Goal: Transaction & Acquisition: Purchase product/service

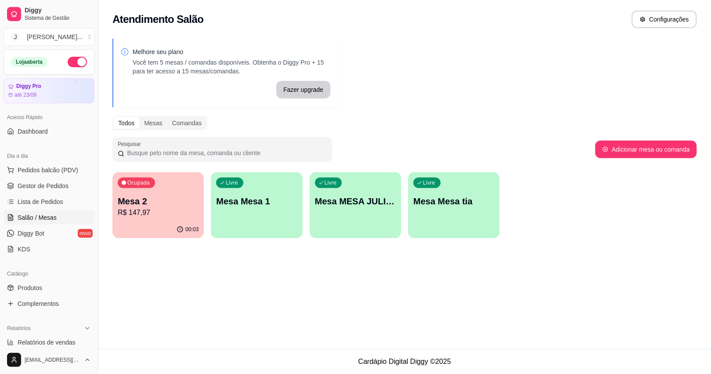
click at [150, 224] on div "00:03" at bounding box center [157, 229] width 91 height 17
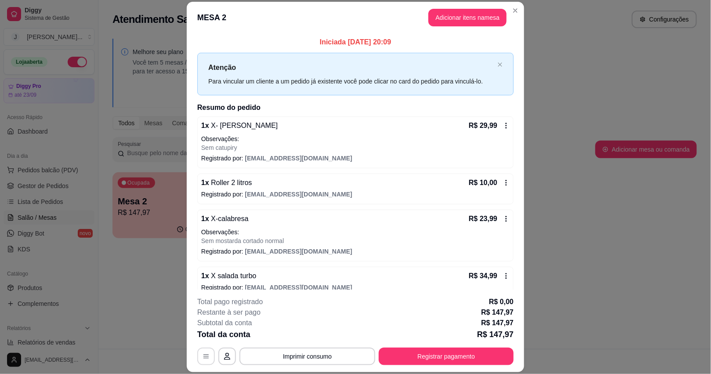
click at [202, 354] on icon "button" at bounding box center [205, 356] width 7 height 7
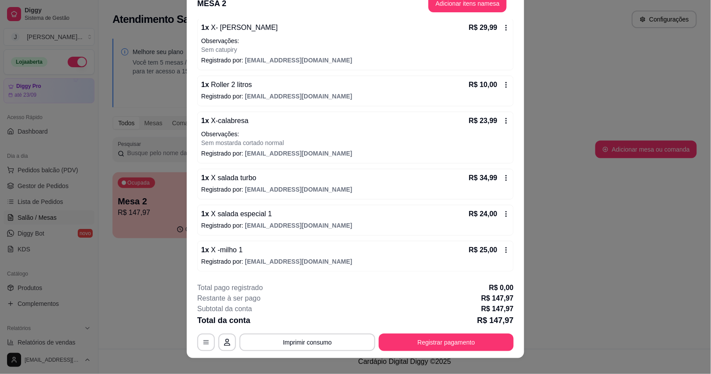
scroll to position [26, 0]
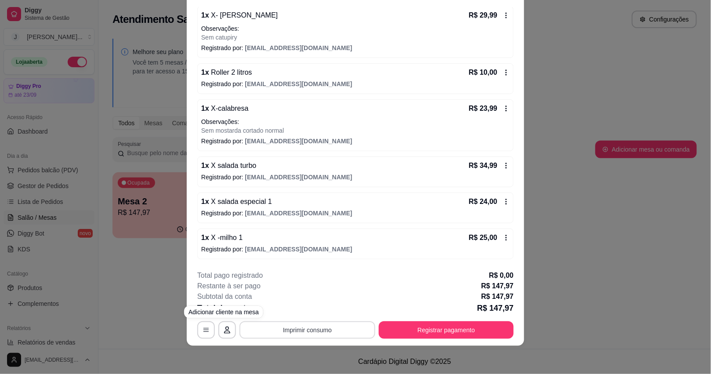
click at [260, 328] on button "Imprimir consumo" at bounding box center [307, 330] width 136 height 18
click at [304, 311] on button "Impressora" at bounding box center [306, 310] width 64 height 14
click at [543, 295] on div "MESA 2 Adicionar itens na mesa Iniciada [DATE] 20:09 Atenção Para vincular um c…" at bounding box center [355, 187] width 711 height 374
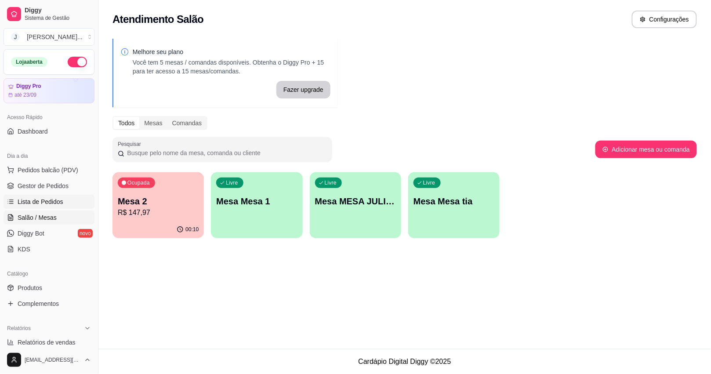
click at [40, 200] on span "Lista de Pedidos" at bounding box center [41, 201] width 46 height 9
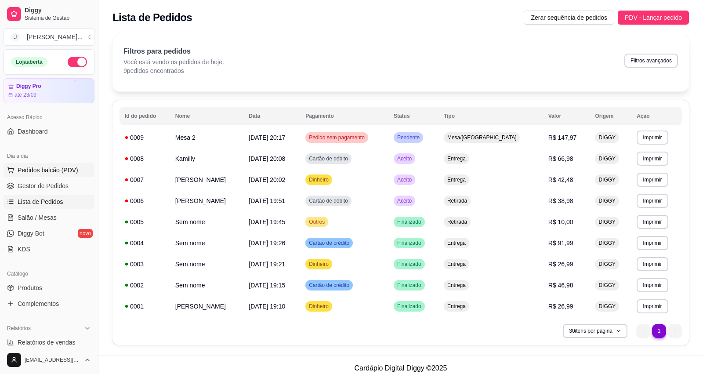
click at [47, 172] on span "Pedidos balcão (PDV)" at bounding box center [48, 170] width 61 height 9
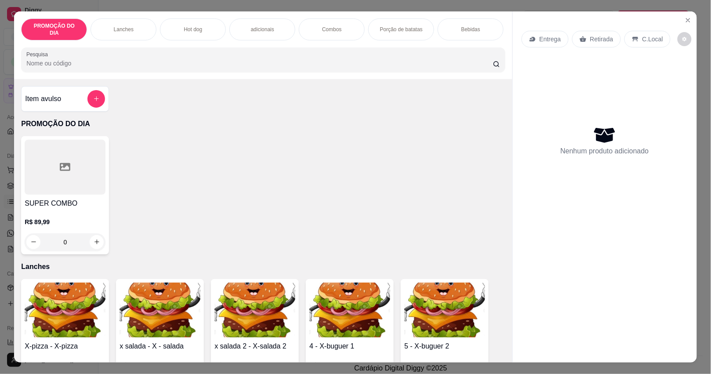
click at [126, 26] on p "Lanches" at bounding box center [124, 29] width 20 height 7
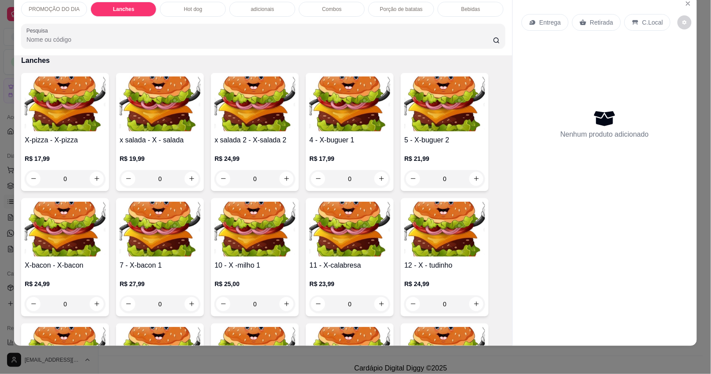
scroll to position [347, 0]
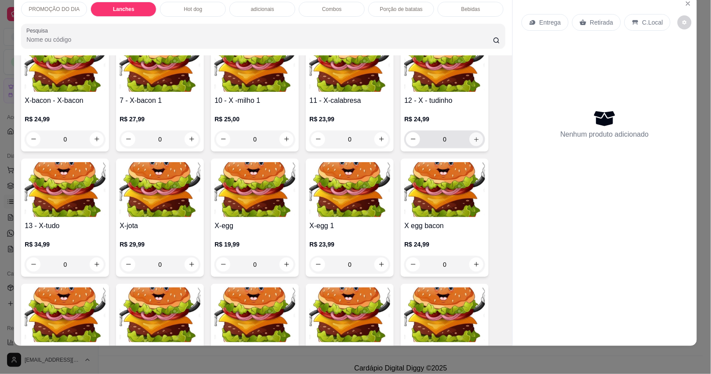
click at [473, 137] on icon "increase-product-quantity" at bounding box center [476, 139] width 7 height 7
type input "2"
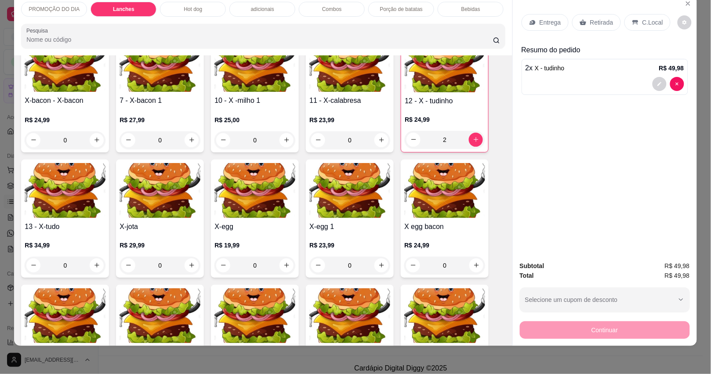
click at [598, 18] on p "Retirada" at bounding box center [601, 22] width 23 height 9
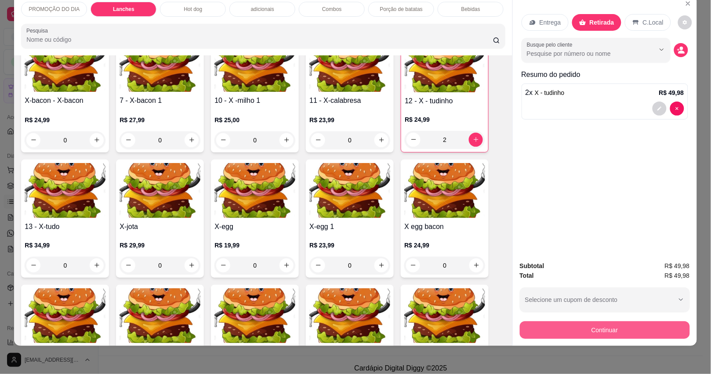
click at [549, 321] on button "Continuar" at bounding box center [605, 330] width 170 height 18
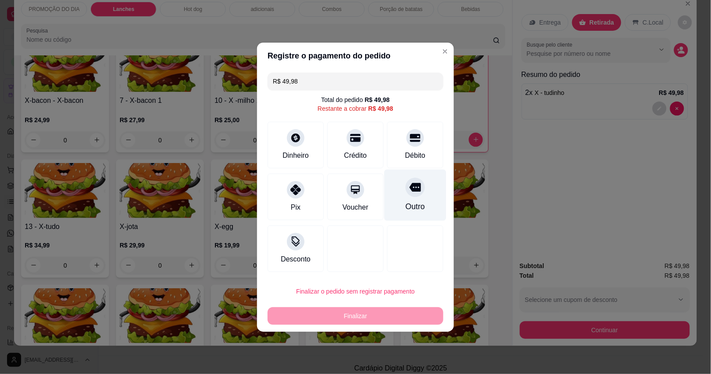
click at [409, 192] on icon at bounding box center [414, 186] width 11 height 11
type input "R$ 0,00"
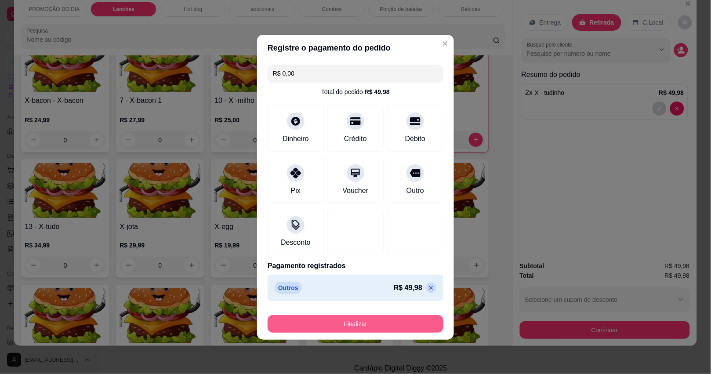
click at [365, 316] on button "Finalizar" at bounding box center [355, 324] width 176 height 18
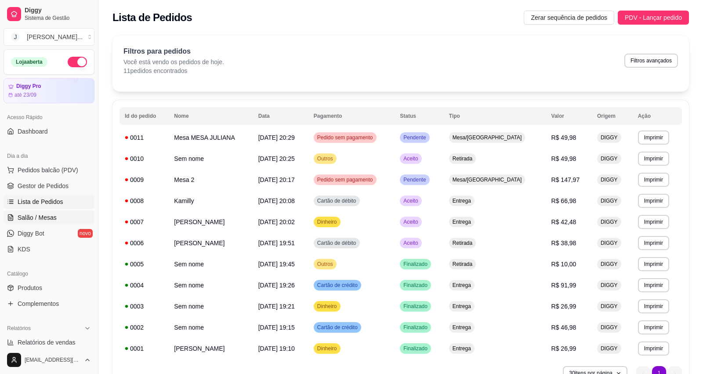
click at [27, 215] on span "Salão / Mesas" at bounding box center [37, 217] width 39 height 9
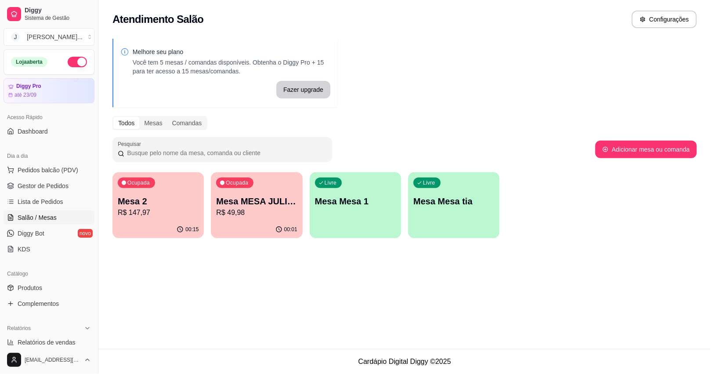
click at [263, 209] on p "R$ 49,98" at bounding box center [256, 212] width 81 height 11
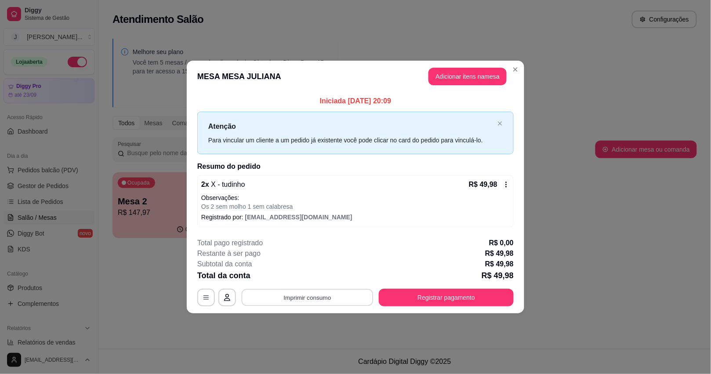
click at [329, 299] on button "Imprimir consumo" at bounding box center [308, 297] width 132 height 17
click at [319, 280] on button "Impressora" at bounding box center [309, 278] width 61 height 14
click at [314, 300] on button "Imprimir consumo" at bounding box center [307, 298] width 136 height 18
click at [306, 275] on button "Impressora" at bounding box center [310, 278] width 64 height 14
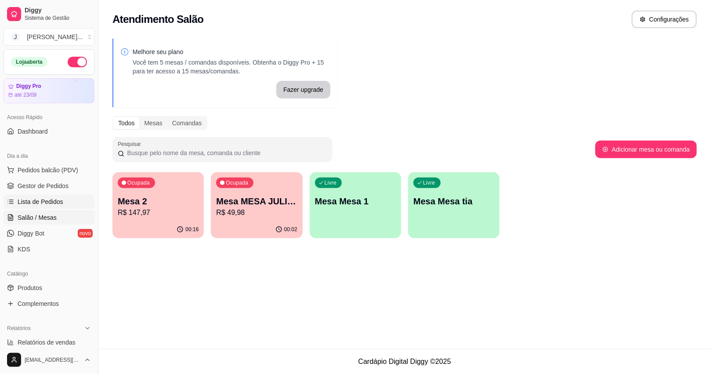
click at [25, 201] on span "Lista de Pedidos" at bounding box center [41, 201] width 46 height 9
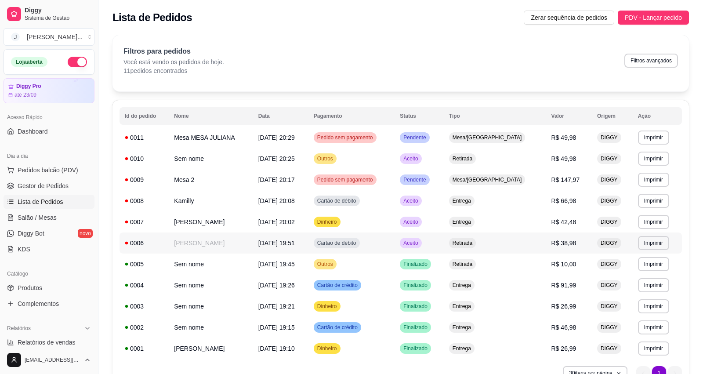
click at [535, 246] on td "Retirada" at bounding box center [495, 242] width 102 height 21
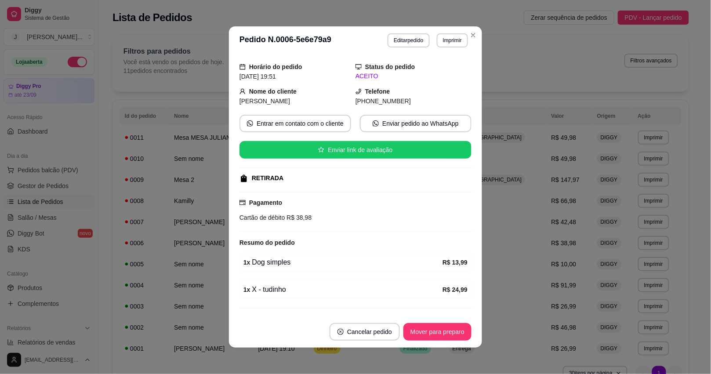
scroll to position [48, 0]
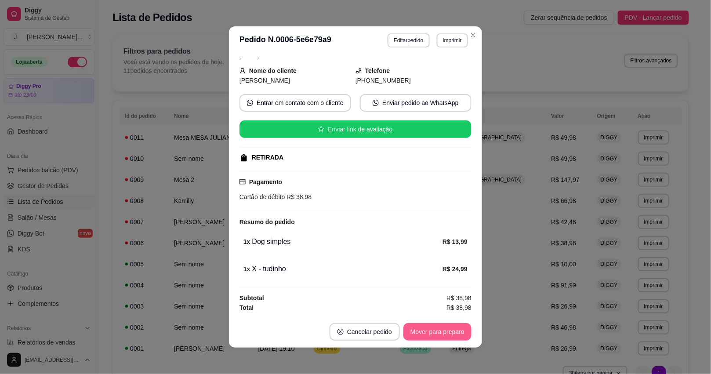
click at [438, 332] on button "Mover para preparo" at bounding box center [437, 332] width 68 height 18
click at [431, 335] on button "Mover para retirada disponível" at bounding box center [422, 332] width 97 height 18
click at [430, 334] on button "Mover para finalizado" at bounding box center [434, 332] width 73 height 18
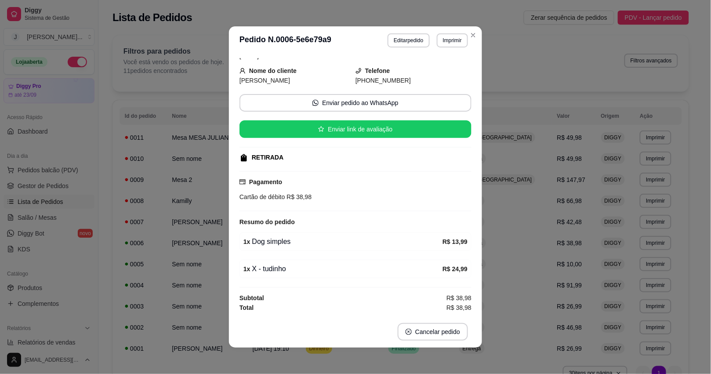
scroll to position [28, 0]
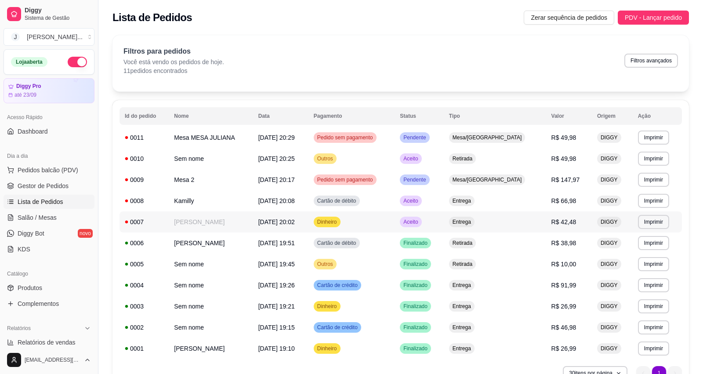
click at [444, 216] on td "Aceito" at bounding box center [418, 221] width 49 height 21
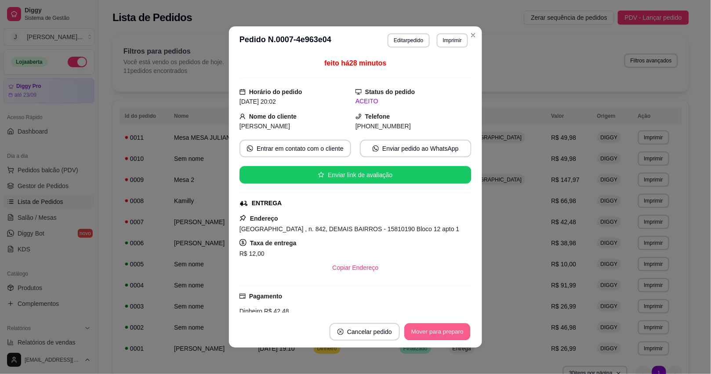
click at [431, 329] on button "Mover para preparo" at bounding box center [437, 331] width 66 height 17
click at [425, 329] on button "Mover para entrega" at bounding box center [438, 332] width 68 height 18
click at [425, 329] on button "Mover para finalizado" at bounding box center [434, 332] width 73 height 18
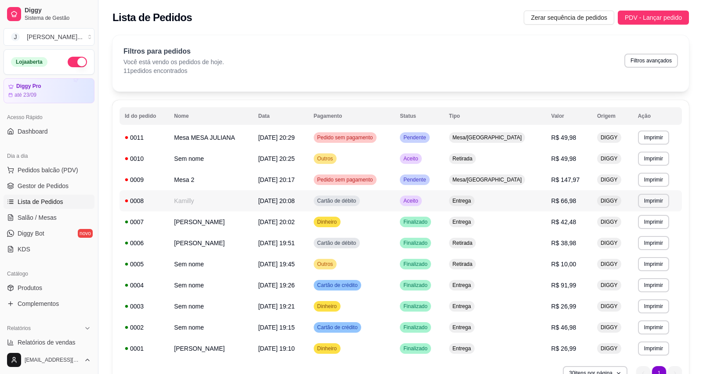
click at [444, 200] on td "Aceito" at bounding box center [418, 200] width 49 height 21
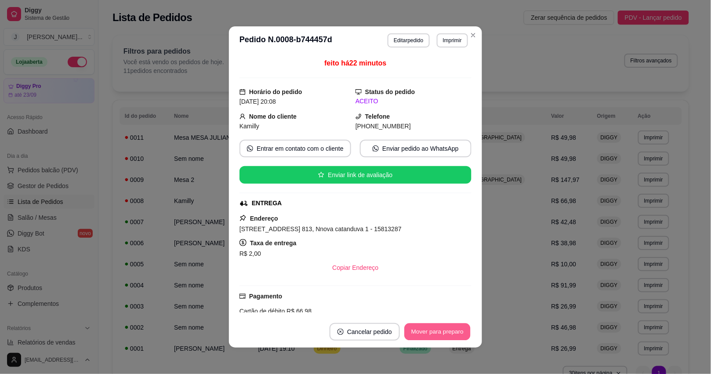
click at [458, 327] on button "Mover para preparo" at bounding box center [437, 331] width 66 height 17
click at [444, 327] on button "Mover para entrega" at bounding box center [438, 331] width 66 height 17
click at [440, 327] on button "Mover para finalizado" at bounding box center [434, 332] width 73 height 18
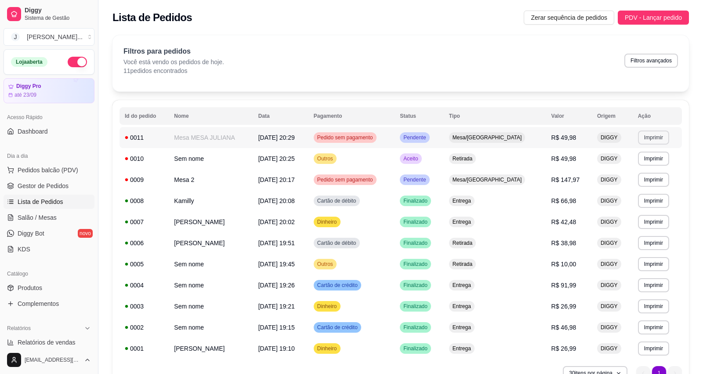
click at [653, 136] on button "Imprimir" at bounding box center [653, 137] width 31 height 14
click at [645, 166] on button "Impressora" at bounding box center [635, 169] width 64 height 14
click at [394, 179] on td "Pedido sem pagamento" at bounding box center [351, 179] width 86 height 21
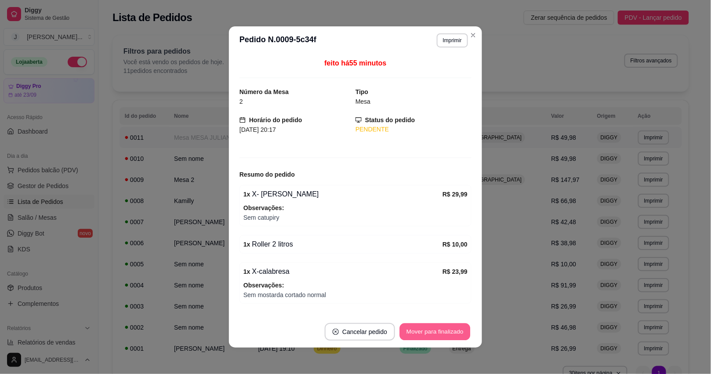
click at [449, 331] on button "Mover para finalizado" at bounding box center [435, 331] width 71 height 17
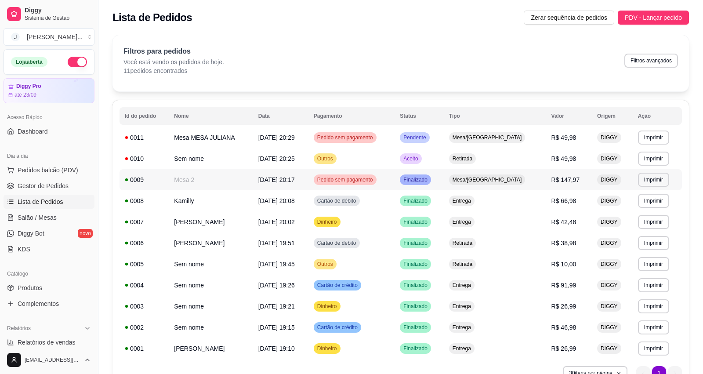
click at [444, 180] on td "Finalizado" at bounding box center [418, 179] width 49 height 21
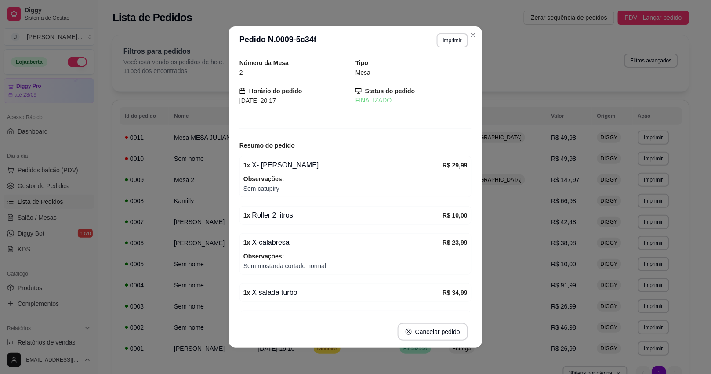
scroll to position [82, 0]
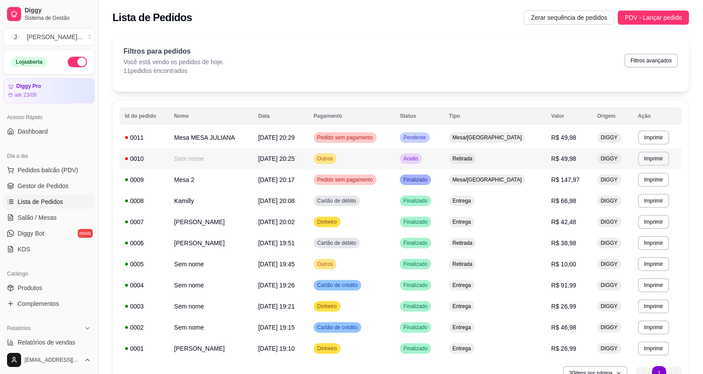
click at [475, 164] on td "Retirada" at bounding box center [495, 158] width 102 height 21
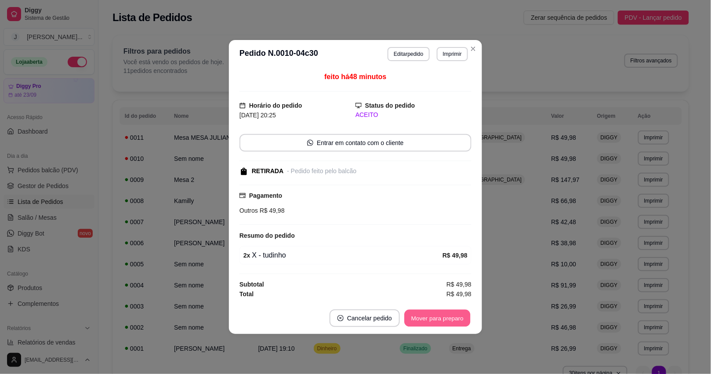
click at [429, 313] on button "Mover para preparo" at bounding box center [437, 318] width 66 height 17
click at [429, 315] on button "Mover para retirada disponível" at bounding box center [423, 318] width 94 height 17
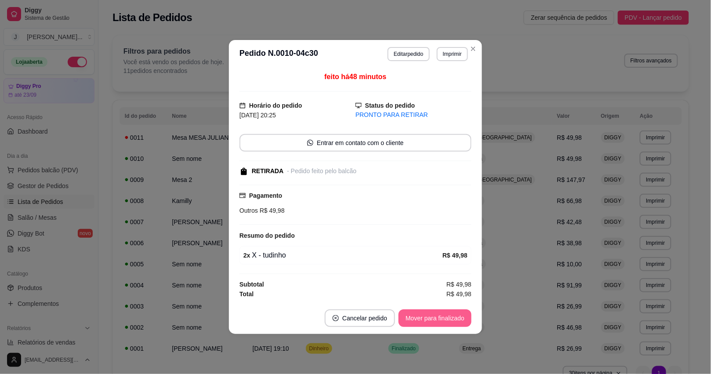
click at [440, 322] on button "Mover para finalizado" at bounding box center [434, 318] width 73 height 18
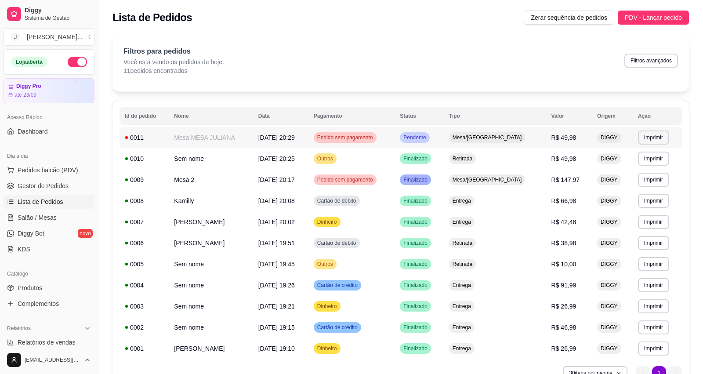
click at [444, 141] on td "Pendente" at bounding box center [418, 137] width 49 height 21
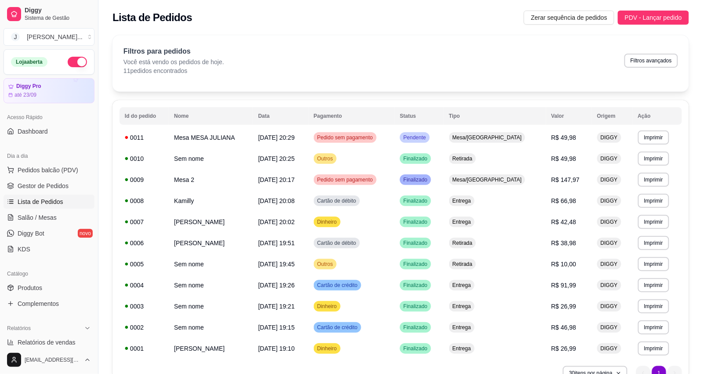
click at [438, 312] on button "Mover para finalizado" at bounding box center [434, 306] width 73 height 18
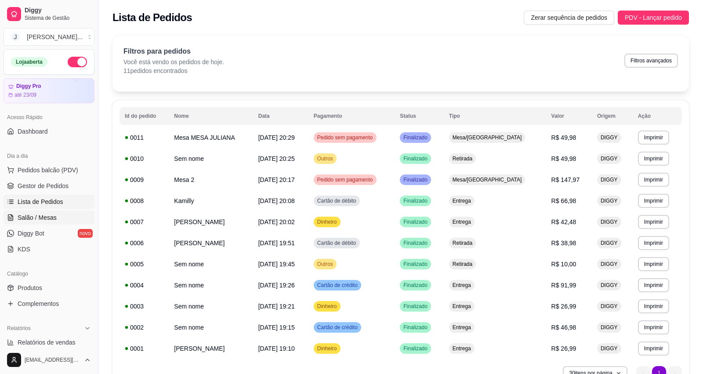
click at [60, 216] on link "Salão / Mesas" at bounding box center [49, 217] width 91 height 14
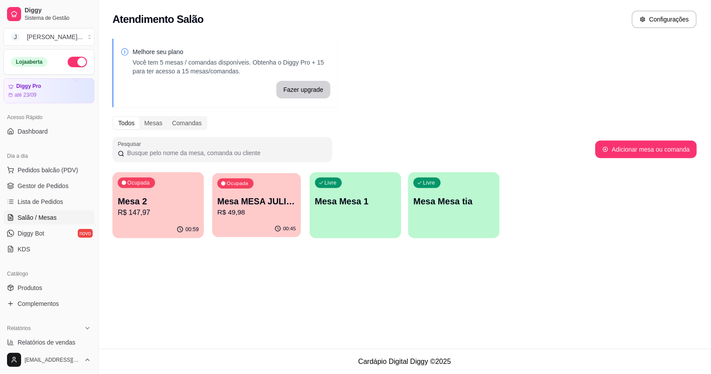
click at [234, 216] on p "R$ 49,98" at bounding box center [256, 212] width 79 height 10
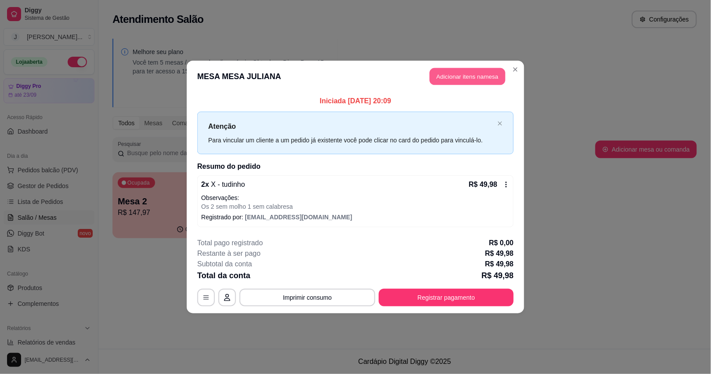
click at [455, 73] on button "Adicionar itens na mesa" at bounding box center [468, 76] width 76 height 17
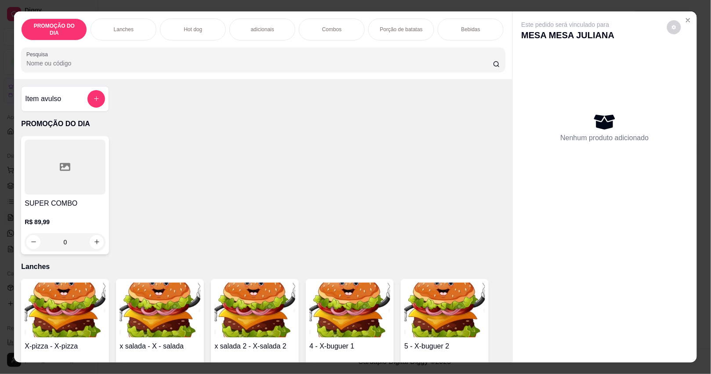
click at [455, 18] on div "Bebidas" at bounding box center [470, 29] width 66 height 22
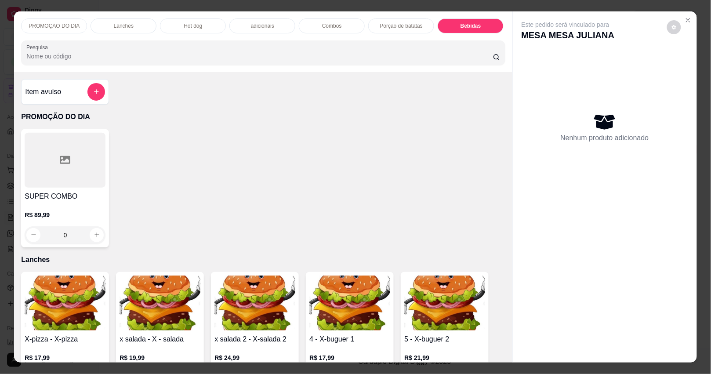
scroll to position [21, 0]
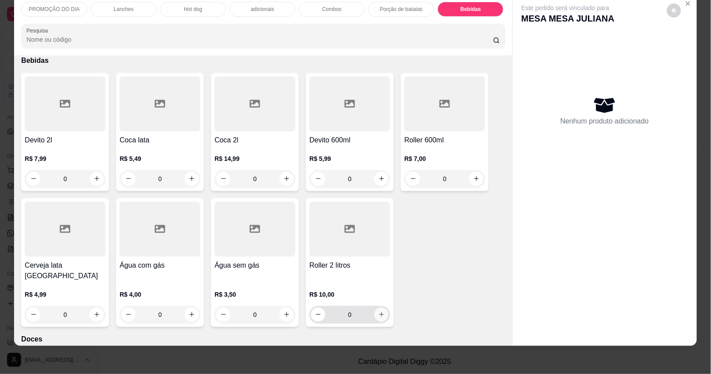
click at [380, 307] on button "increase-product-quantity" at bounding box center [381, 314] width 14 height 14
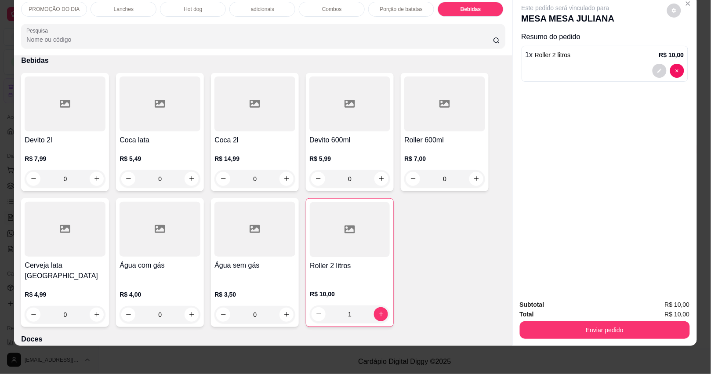
type input "1"
click at [600, 321] on button "Enviar pedido" at bounding box center [605, 330] width 170 height 18
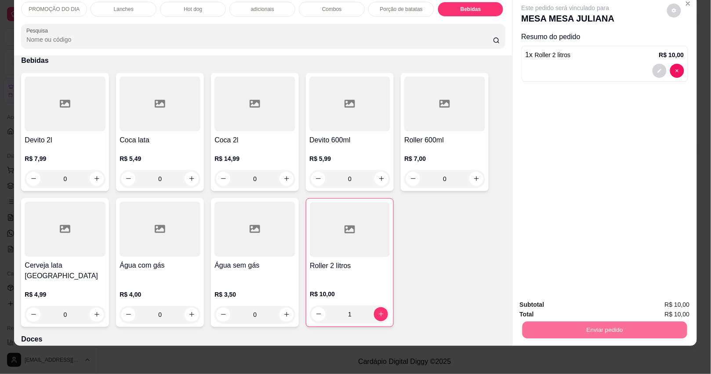
click at [599, 299] on button "Não registrar e enviar pedido" at bounding box center [574, 300] width 91 height 17
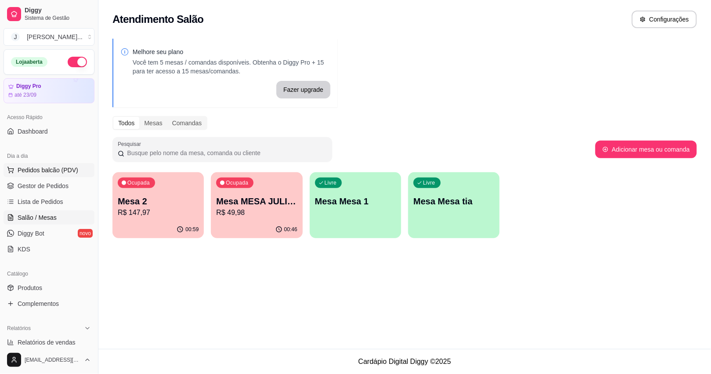
click at [27, 167] on span "Pedidos balcão (PDV)" at bounding box center [48, 170] width 61 height 9
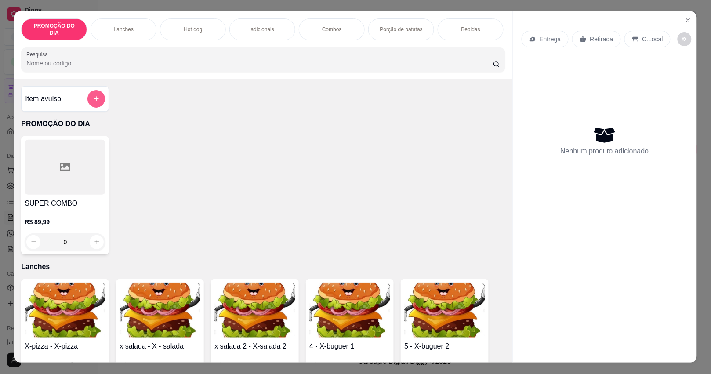
click at [89, 91] on button "add-separate-item" at bounding box center [96, 99] width 18 height 18
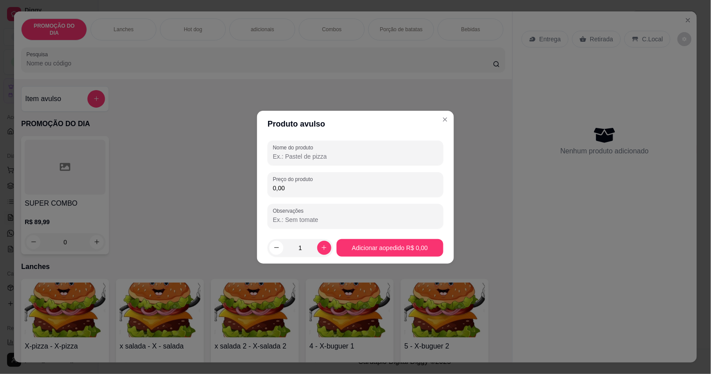
click at [315, 160] on input "Nome do produto" at bounding box center [355, 156] width 165 height 9
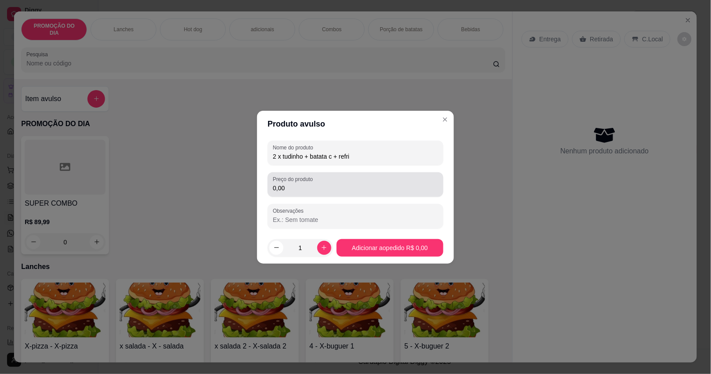
type input "2 x tudinho + batata c + refri"
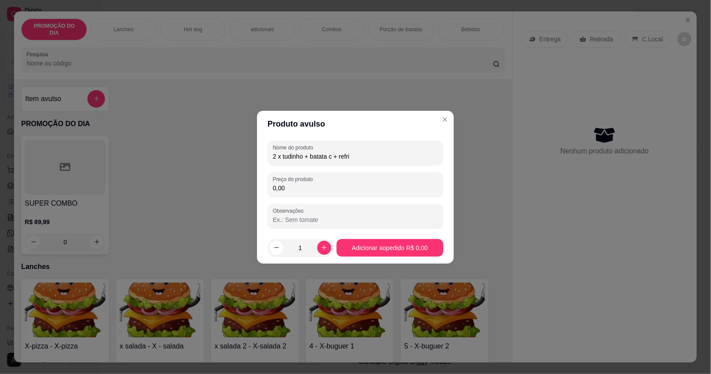
click at [331, 184] on input "0,00" at bounding box center [355, 188] width 165 height 9
type input "70,00"
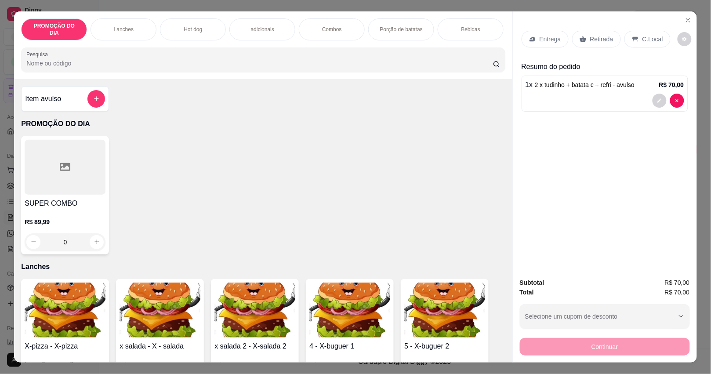
click at [549, 35] on p "Entrega" at bounding box center [550, 39] width 22 height 9
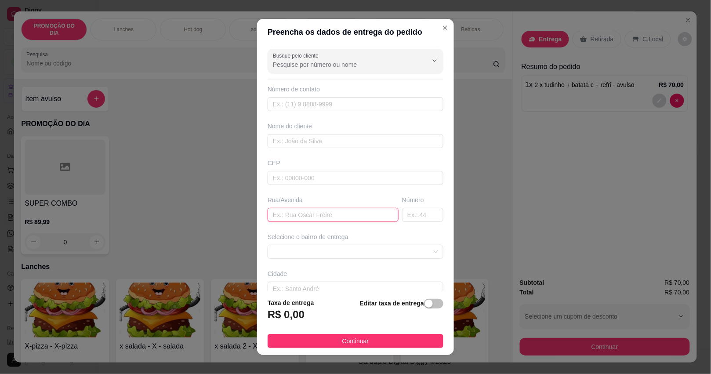
click at [323, 219] on input "text" at bounding box center [332, 215] width 131 height 14
type input "[PERSON_NAME]"
click at [354, 249] on span at bounding box center [355, 251] width 165 height 13
type input "61"
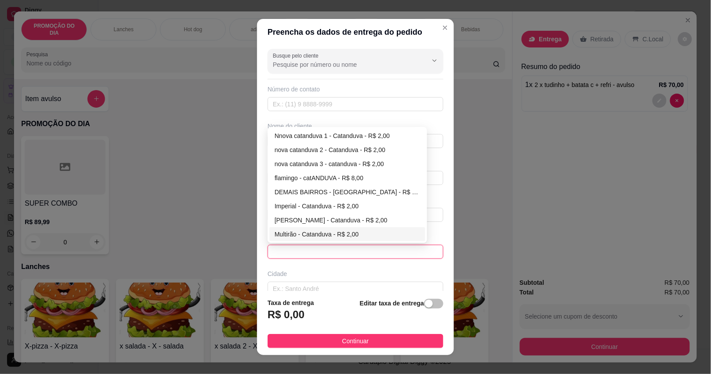
click at [314, 233] on div "Multirão - Catanduva - R$ 2,00" at bounding box center [347, 234] width 145 height 10
type input "Catanduva"
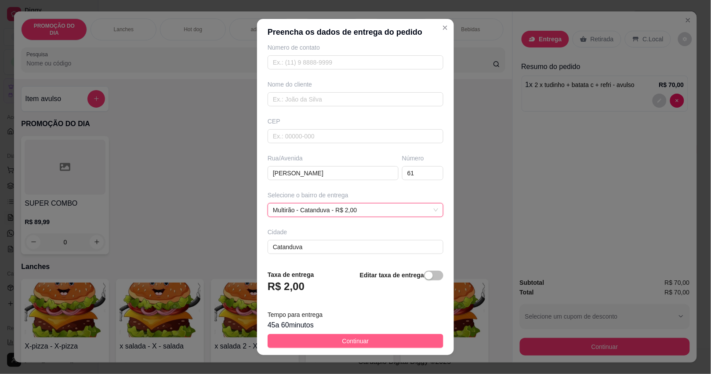
scroll to position [51, 0]
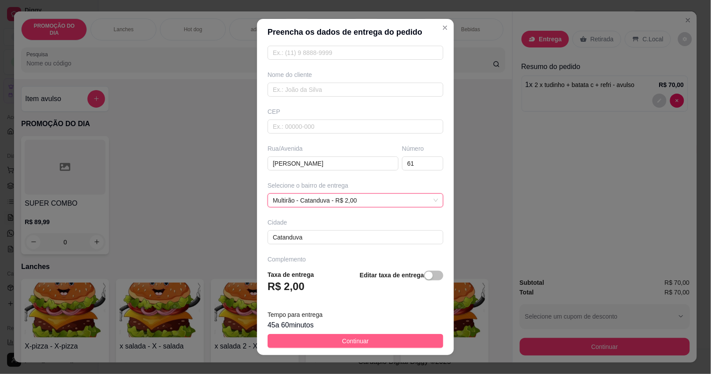
click at [342, 338] on span "Continuar" at bounding box center [355, 341] width 27 height 10
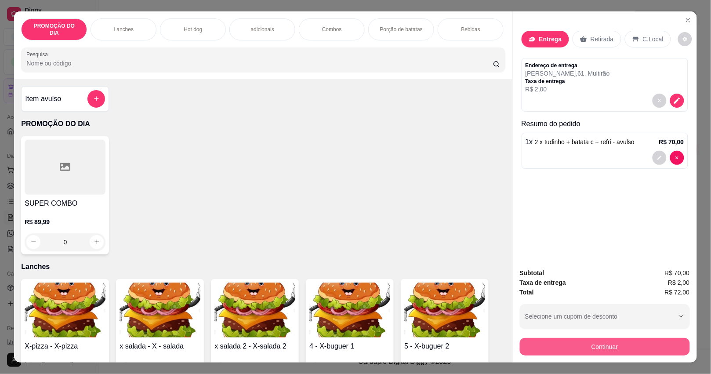
click at [637, 343] on button "Continuar" at bounding box center [605, 347] width 170 height 18
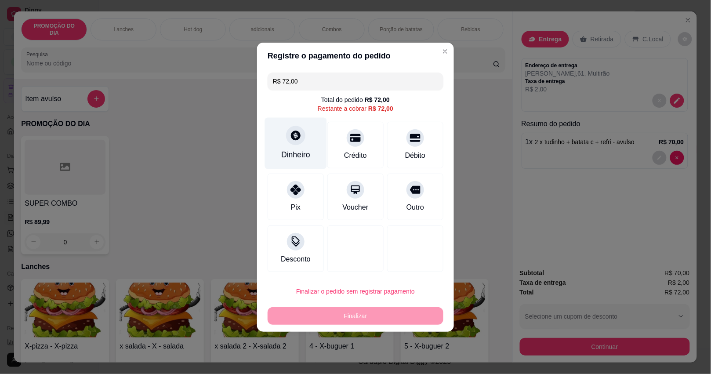
click at [294, 146] on div "Dinheiro" at bounding box center [296, 142] width 62 height 51
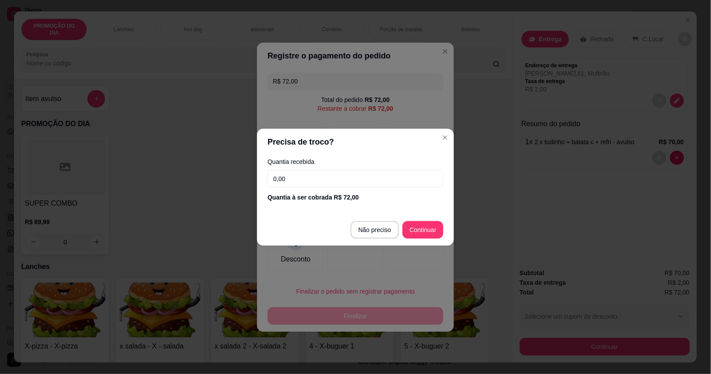
click at [340, 172] on input "0,00" at bounding box center [355, 179] width 176 height 18
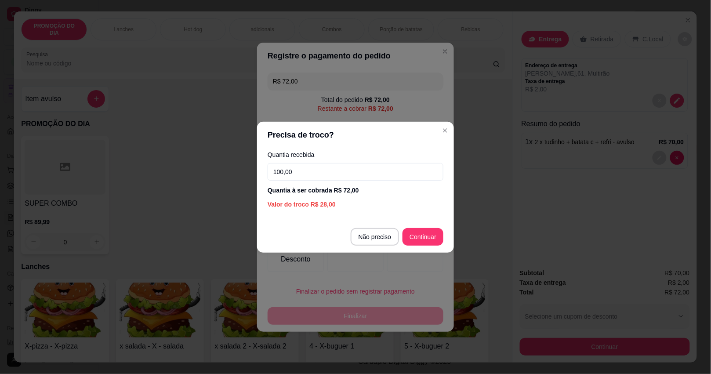
type input "100,00"
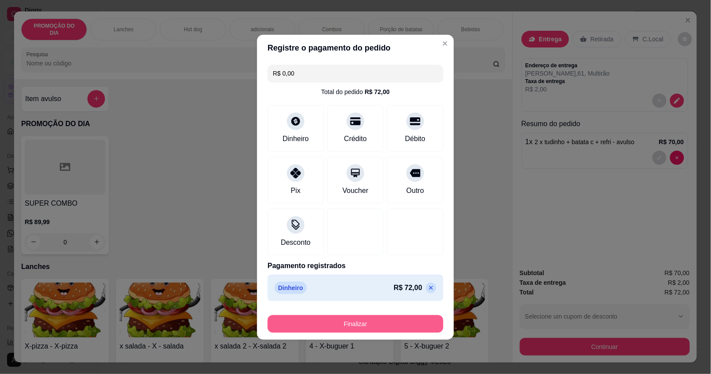
click at [396, 316] on button "Finalizar" at bounding box center [355, 324] width 176 height 18
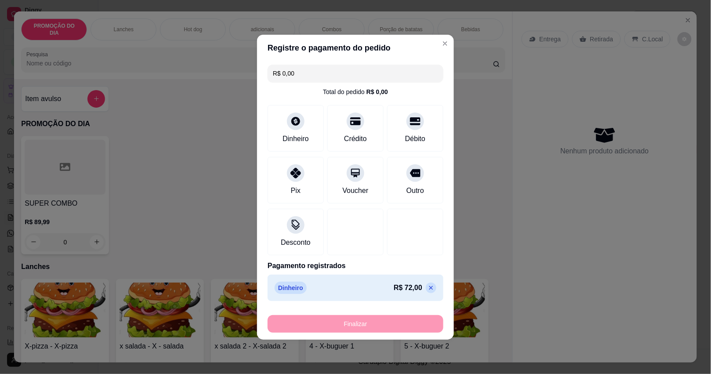
type input "-R$ 72,00"
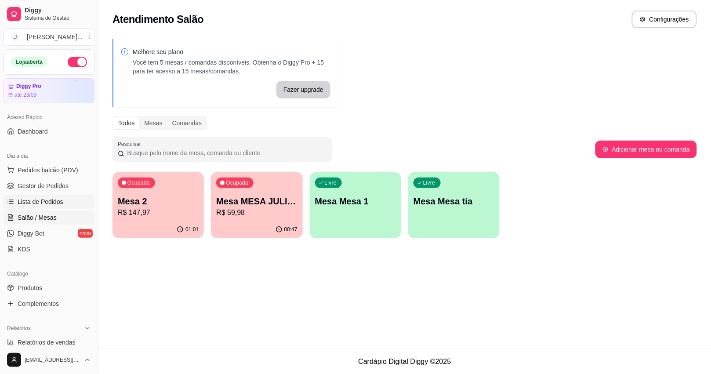
click at [33, 205] on span "Lista de Pedidos" at bounding box center [41, 201] width 46 height 9
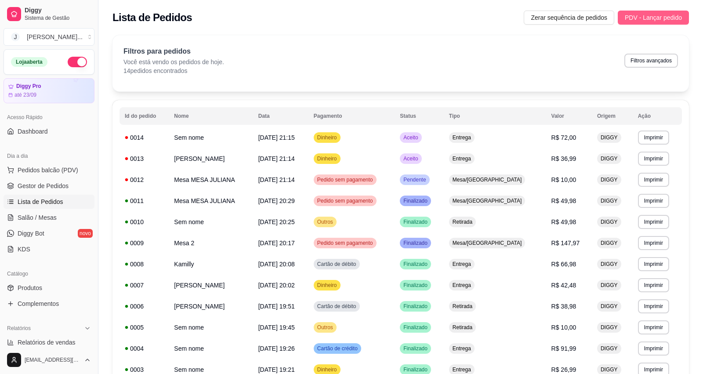
click at [651, 20] on span "PDV - Lançar pedido" at bounding box center [653, 18] width 57 height 10
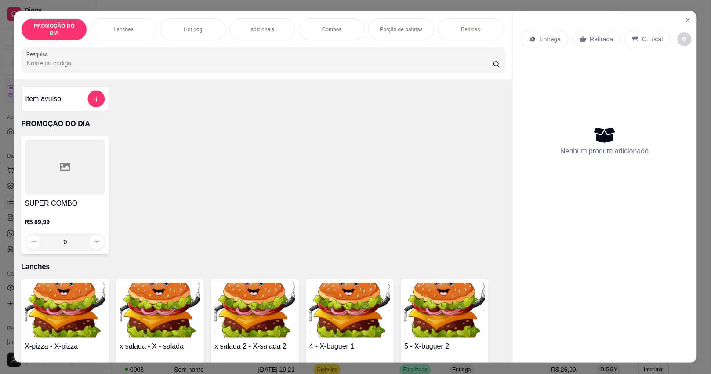
click at [94, 98] on icon "add-separate-item" at bounding box center [96, 98] width 7 height 7
click at [293, 159] on input "Nome do produto" at bounding box center [355, 156] width 165 height 9
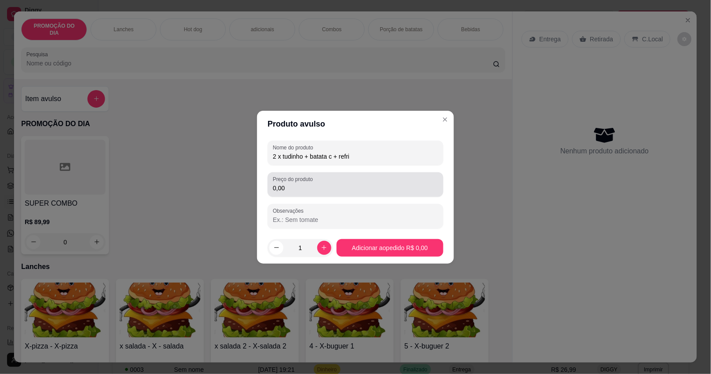
type input "2 x tudinho + batata c + refri"
click at [309, 190] on input "0,00" at bounding box center [355, 188] width 165 height 9
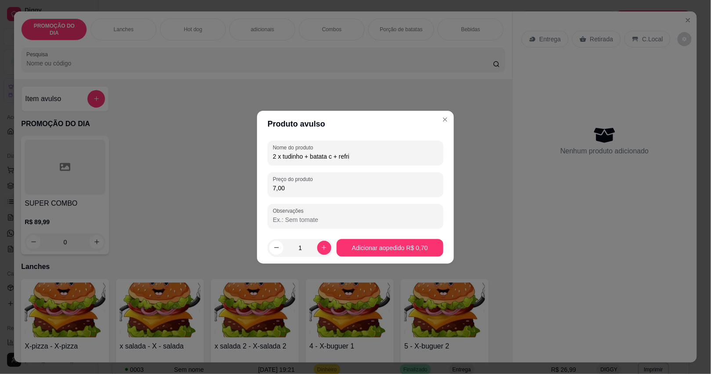
type input "70,00"
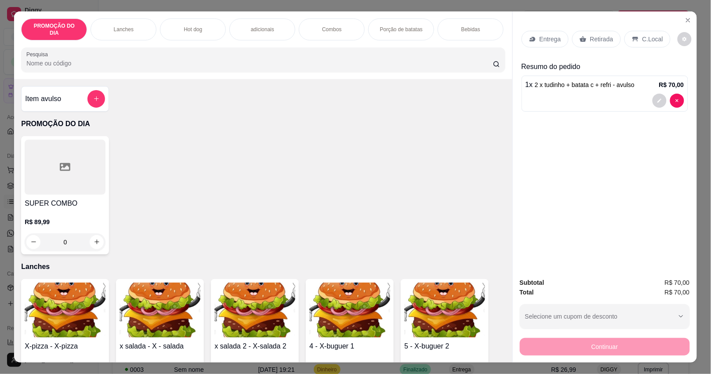
click at [539, 35] on p "Entrega" at bounding box center [550, 39] width 22 height 9
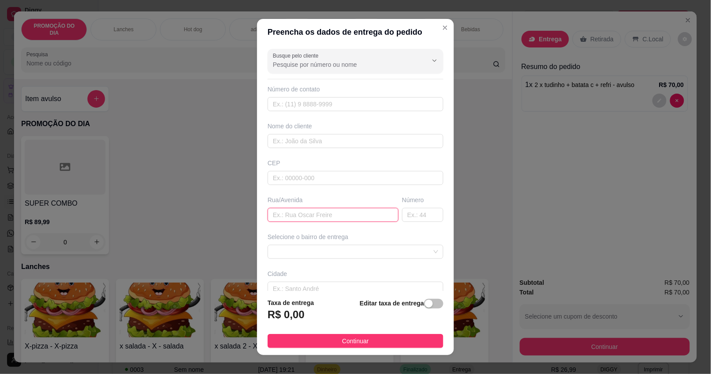
click at [295, 217] on input "text" at bounding box center [332, 215] width 131 height 14
type input "[PERSON_NAME]"
click at [314, 254] on span at bounding box center [355, 251] width 165 height 13
type input "206"
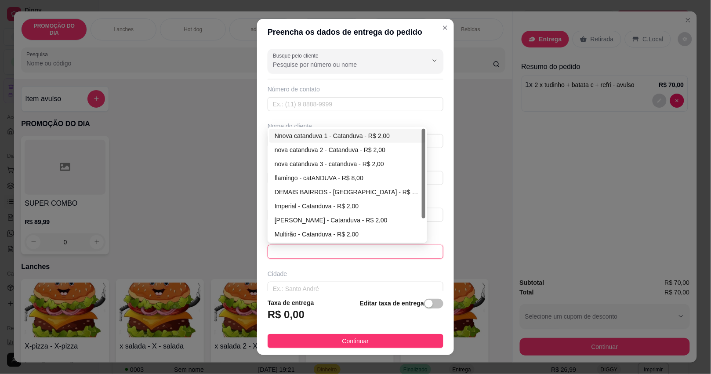
click at [299, 152] on div "nova catanduva 2 - Catanduva - R$ 2,00" at bounding box center [347, 150] width 145 height 10
type input "Catanduva"
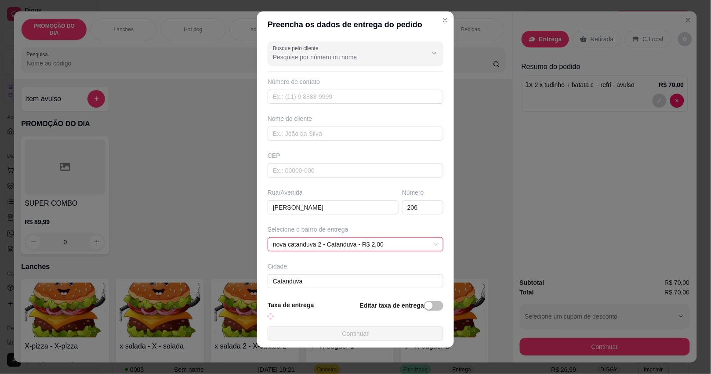
scroll to position [9, 0]
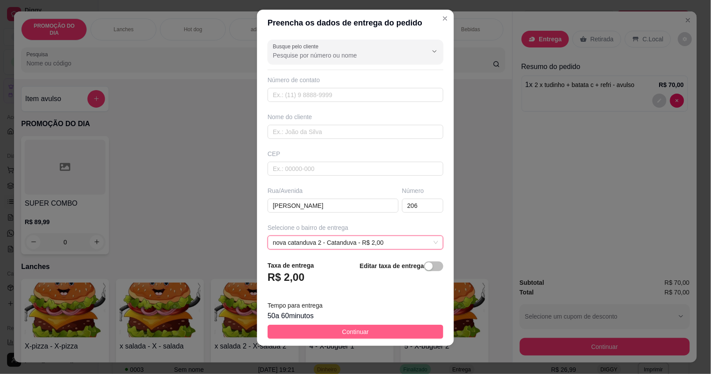
click at [326, 332] on button "Continuar" at bounding box center [355, 332] width 176 height 14
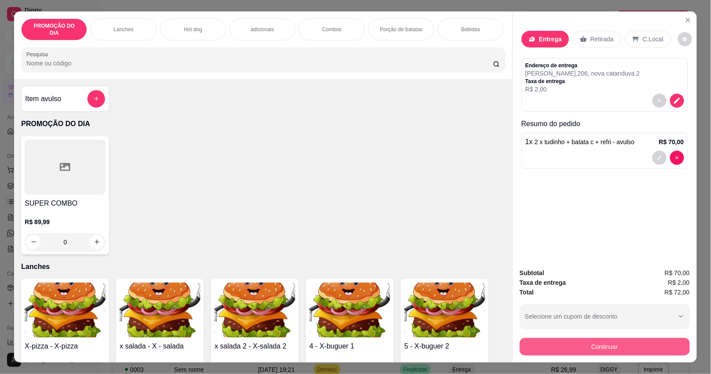
click at [580, 344] on button "Continuar" at bounding box center [605, 347] width 170 height 18
click at [342, 144] on div "Crédito" at bounding box center [355, 145] width 56 height 47
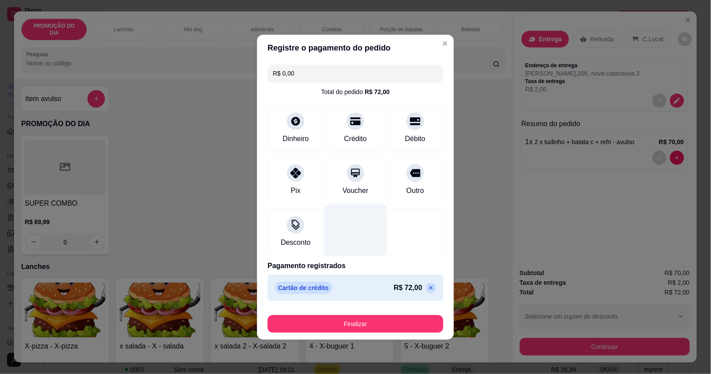
type input "R$ 0,00"
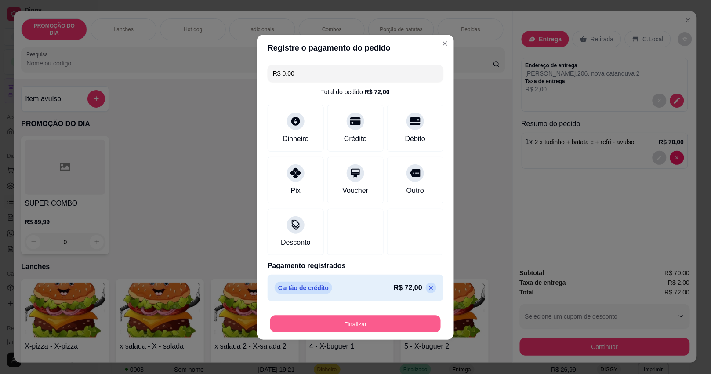
click at [339, 317] on button "Finalizar" at bounding box center [355, 323] width 170 height 17
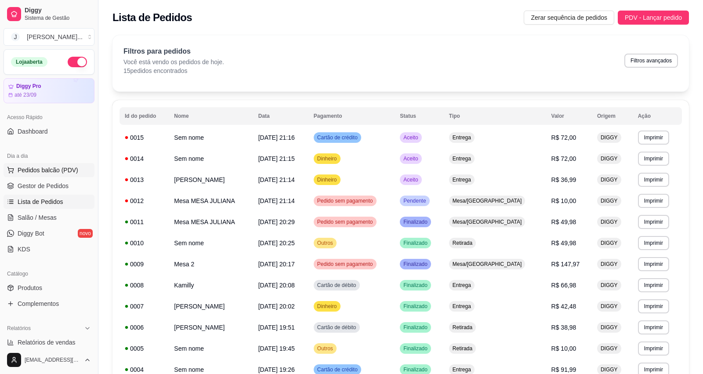
click at [54, 175] on button "Pedidos balcão (PDV)" at bounding box center [49, 170] width 91 height 14
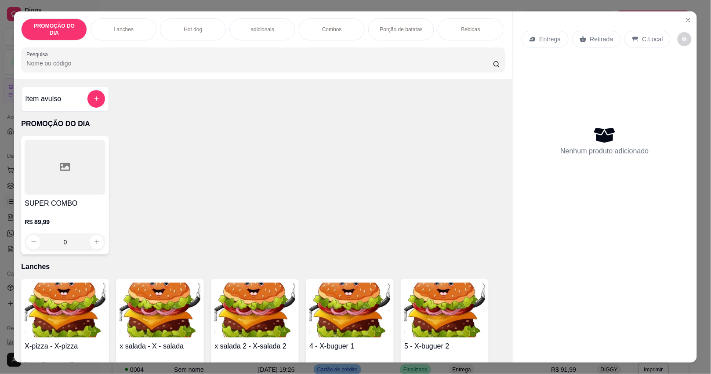
click at [326, 26] on p "Combos" at bounding box center [332, 29] width 20 height 7
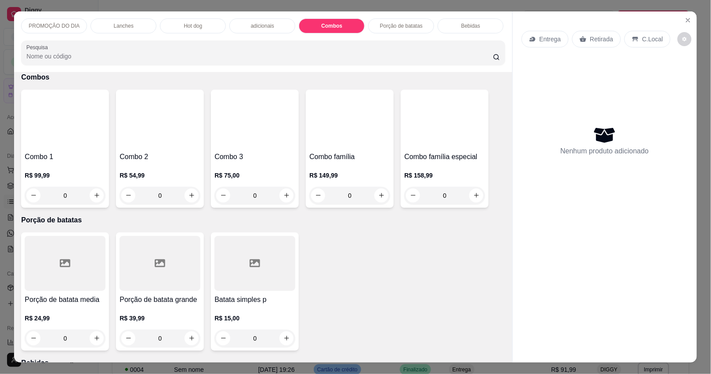
scroll to position [21, 0]
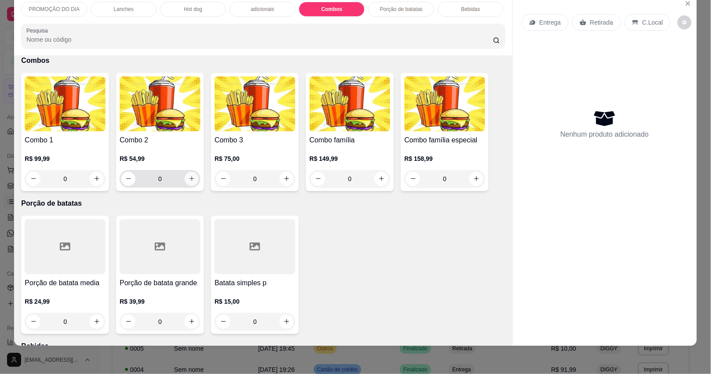
click at [188, 181] on icon "increase-product-quantity" at bounding box center [191, 178] width 7 height 7
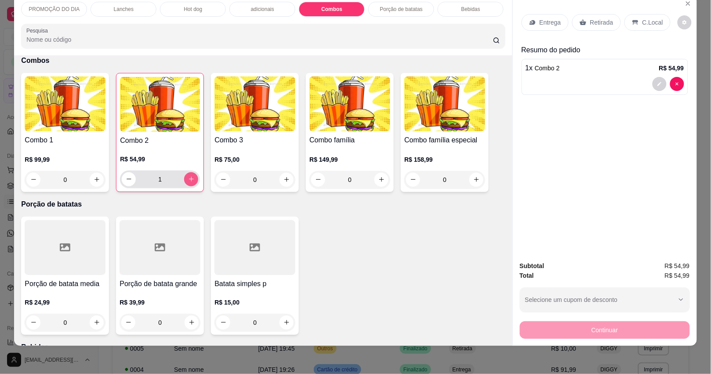
type input "1"
click at [550, 18] on p "Entrega" at bounding box center [550, 22] width 22 height 9
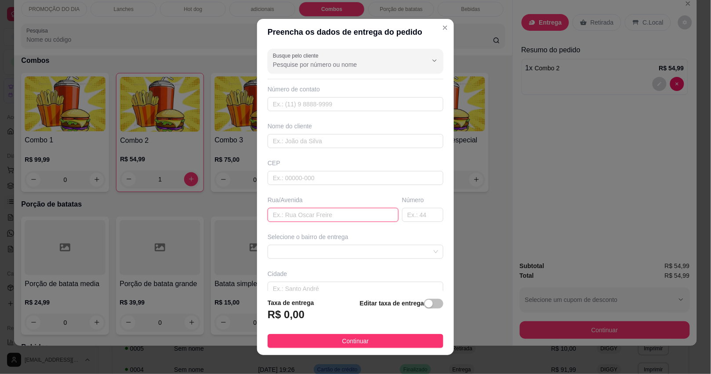
click at [293, 220] on input "text" at bounding box center [332, 215] width 131 height 14
type input "[PERSON_NAME]"
click at [343, 253] on span at bounding box center [355, 251] width 165 height 13
type input "95"
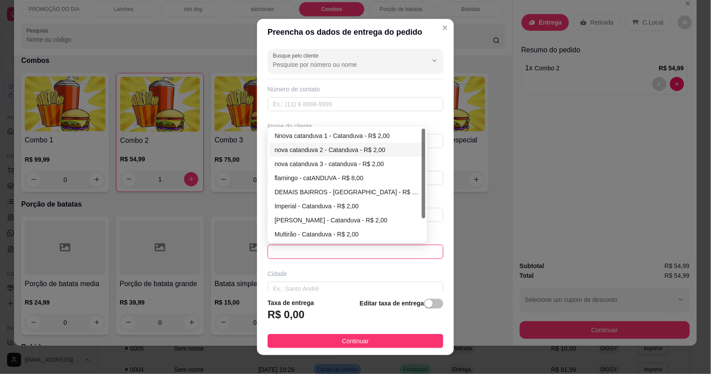
click at [312, 148] on div "nova catanduva 2 - Catanduva - R$ 2,00" at bounding box center [347, 150] width 145 height 10
type input "Catanduva"
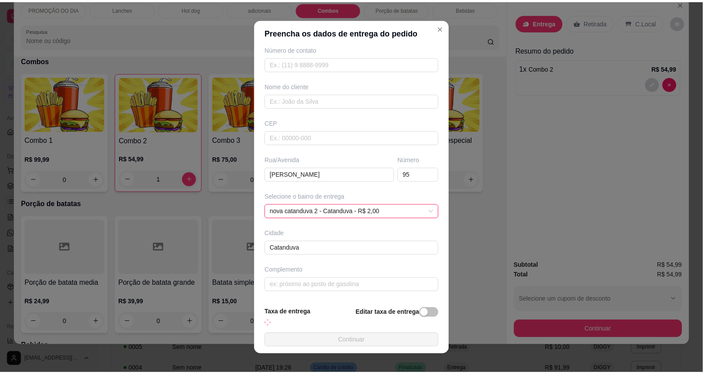
scroll to position [51, 0]
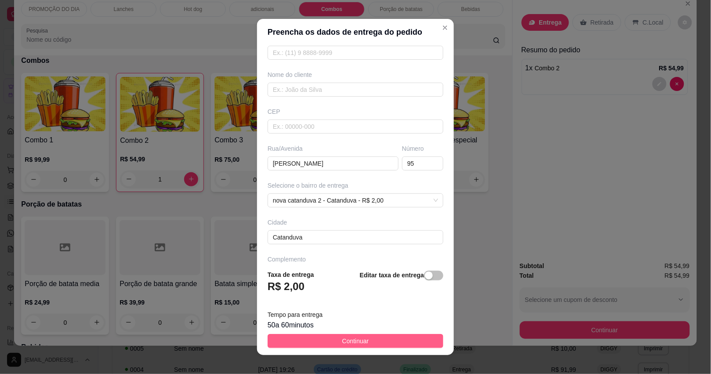
click at [328, 339] on button "Continuar" at bounding box center [355, 341] width 176 height 14
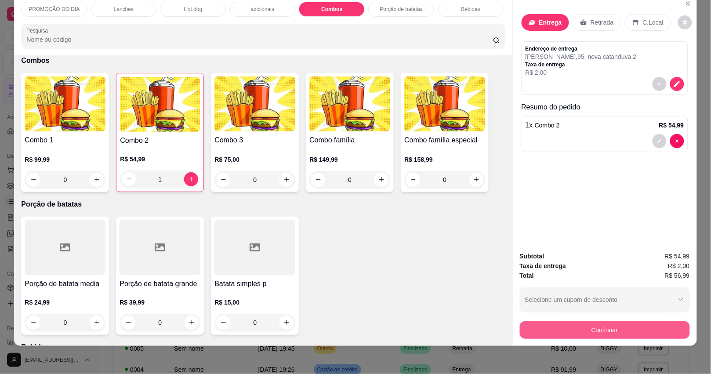
click at [551, 322] on button "Continuar" at bounding box center [605, 330] width 170 height 18
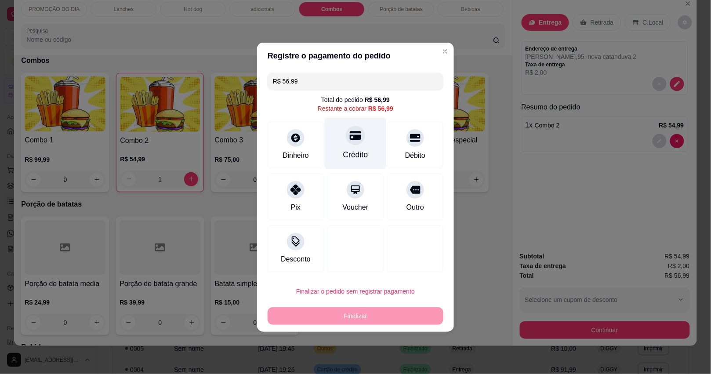
click at [350, 141] on icon at bounding box center [355, 135] width 11 height 11
type input "R$ 0,00"
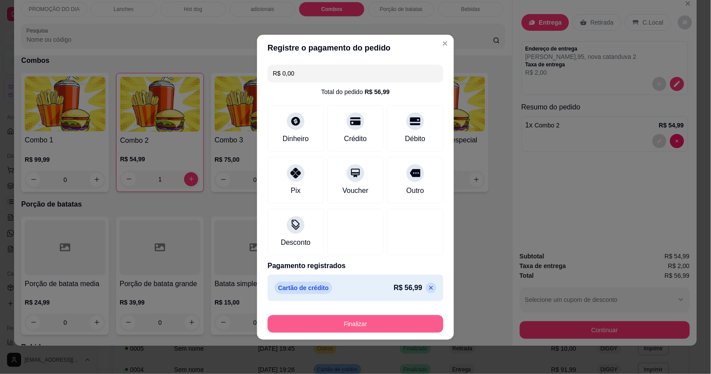
click at [366, 320] on button "Finalizar" at bounding box center [355, 324] width 176 height 18
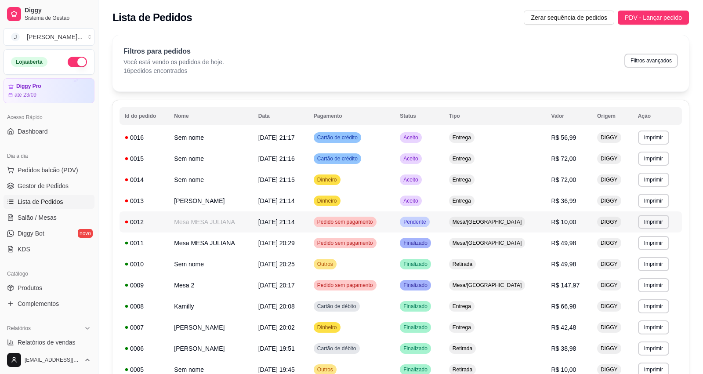
click at [444, 217] on td "Pendente" at bounding box center [418, 221] width 49 height 21
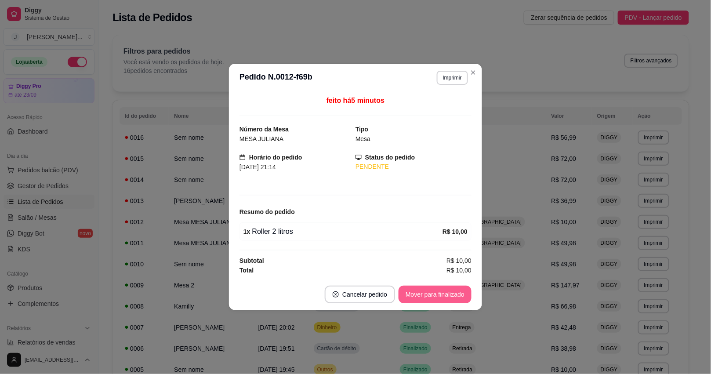
click at [437, 293] on button "Mover para finalizado" at bounding box center [434, 294] width 73 height 18
